Goal: Find specific page/section: Find specific page/section

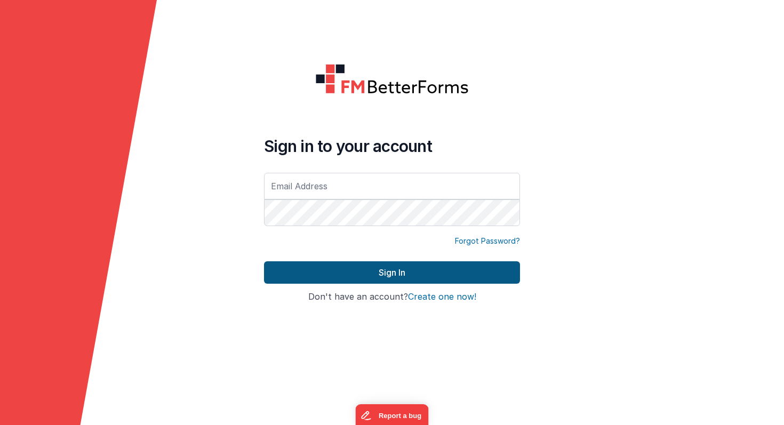
type input "[PERSON_NAME][EMAIL_ADDRESS][PERSON_NAME][DOMAIN_NAME]"
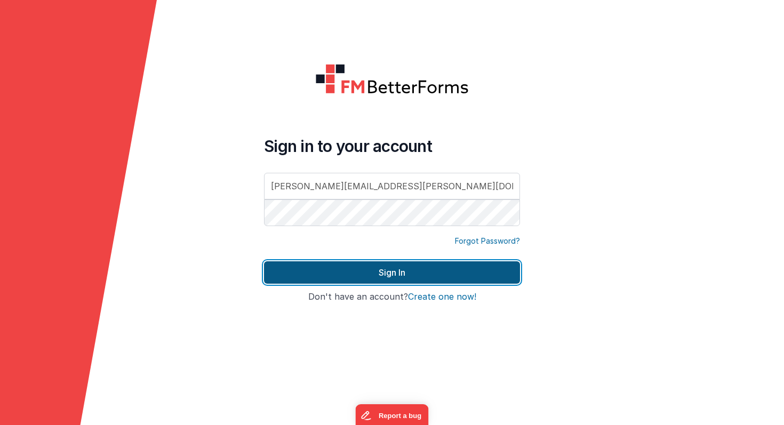
click at [381, 274] on button "Sign In" at bounding box center [392, 272] width 256 height 22
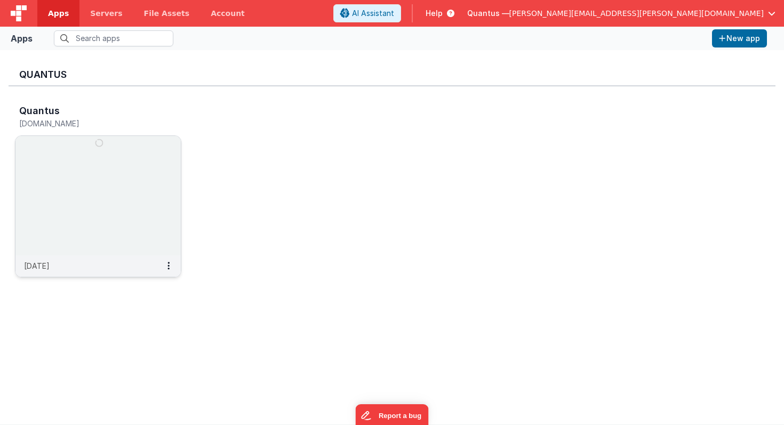
click at [135, 199] on img at bounding box center [97, 195] width 165 height 119
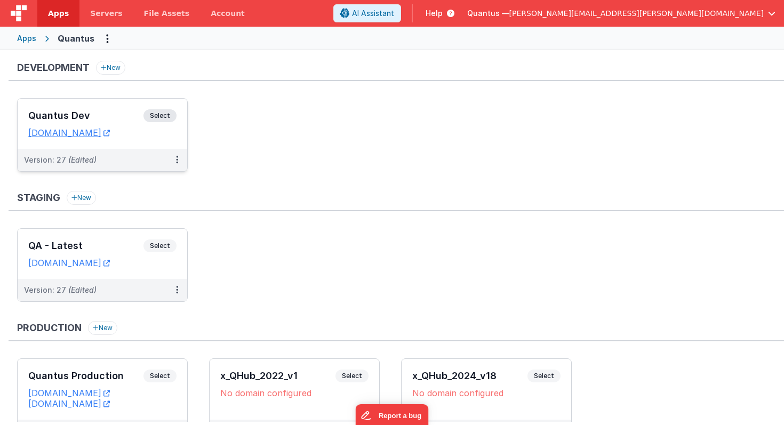
click at [134, 143] on div "Quantus Dev Select URLs [DOMAIN_NAME]" at bounding box center [103, 124] width 170 height 50
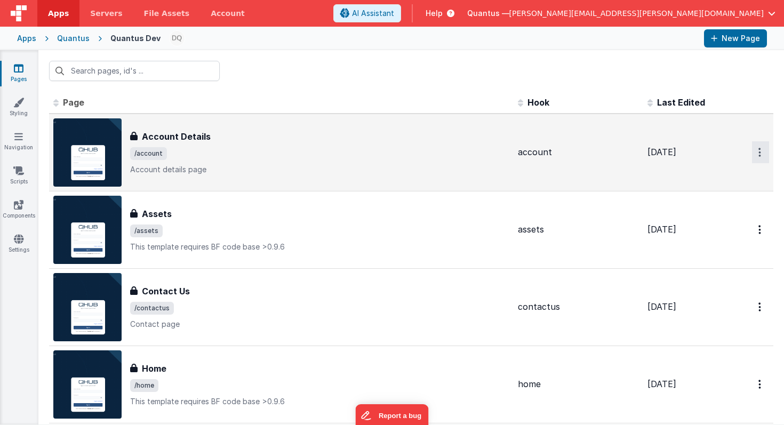
click at [761, 153] on icon "Options" at bounding box center [759, 152] width 3 height 9
click at [728, 175] on link "Preview" at bounding box center [722, 176] width 94 height 19
click at [673, 102] on span "Last Edited" at bounding box center [681, 102] width 48 height 11
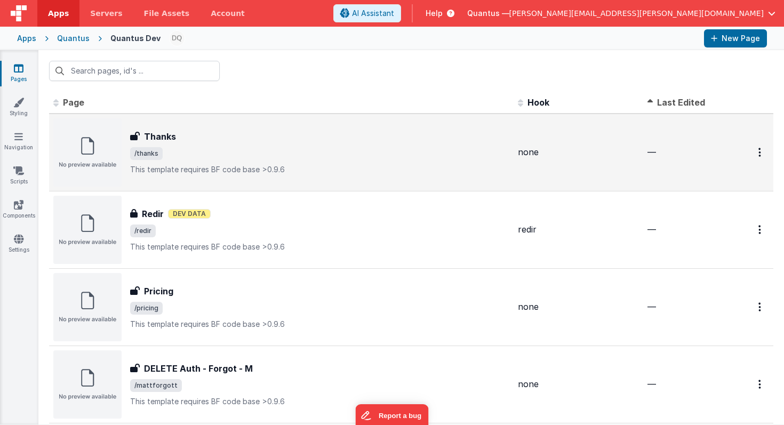
click at [673, 102] on span "Last Edited" at bounding box center [681, 102] width 48 height 11
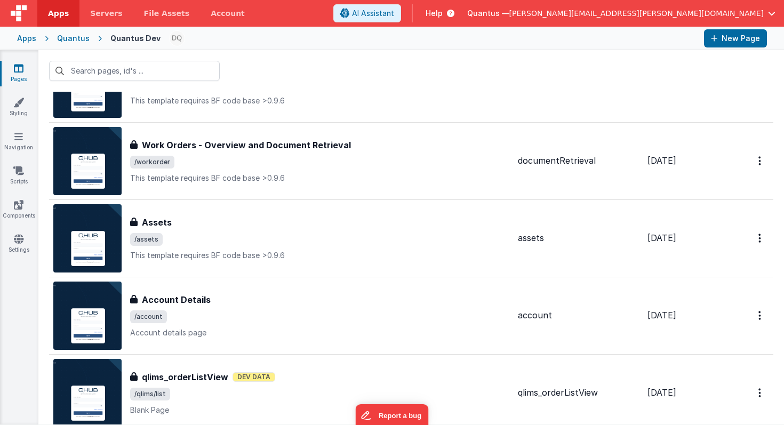
scroll to position [847, 0]
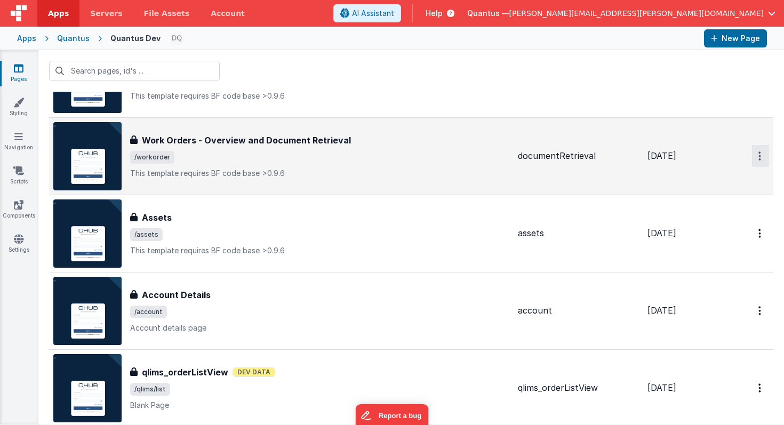
click at [758, 161] on button "Options" at bounding box center [760, 156] width 17 height 22
click at [713, 181] on link "Preview" at bounding box center [722, 180] width 94 height 19
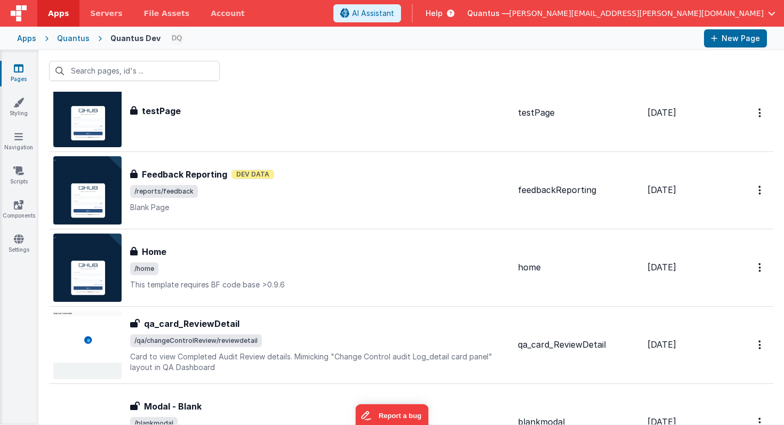
scroll to position [2129, 0]
